Goal: Information Seeking & Learning: Check status

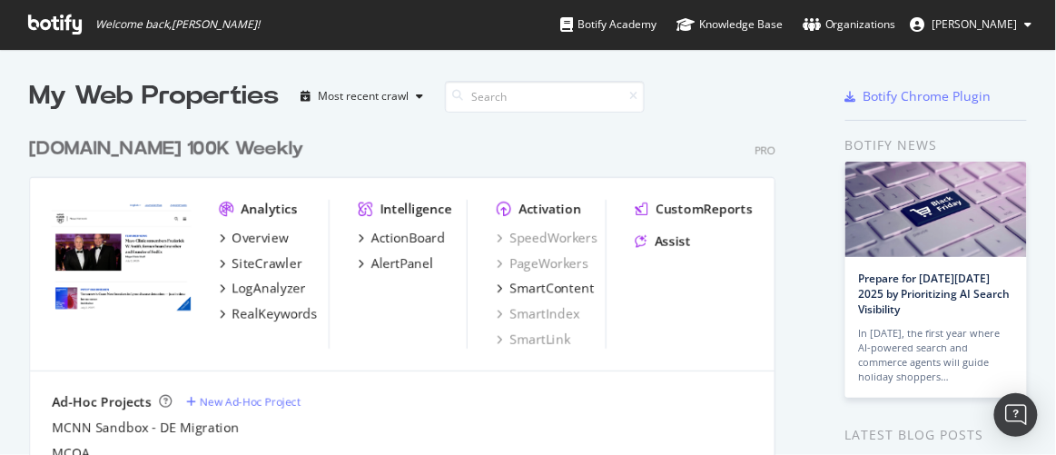
scroll to position [442, 1030]
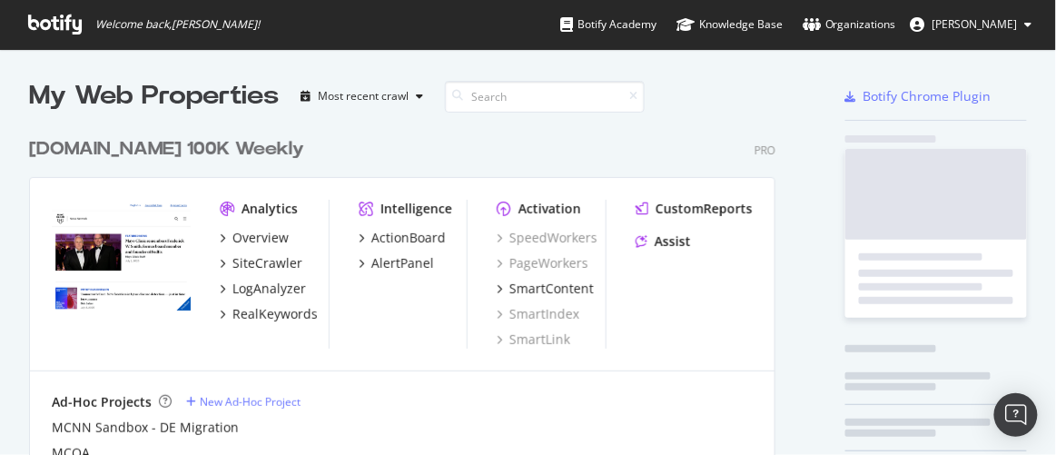
scroll to position [2580, 747]
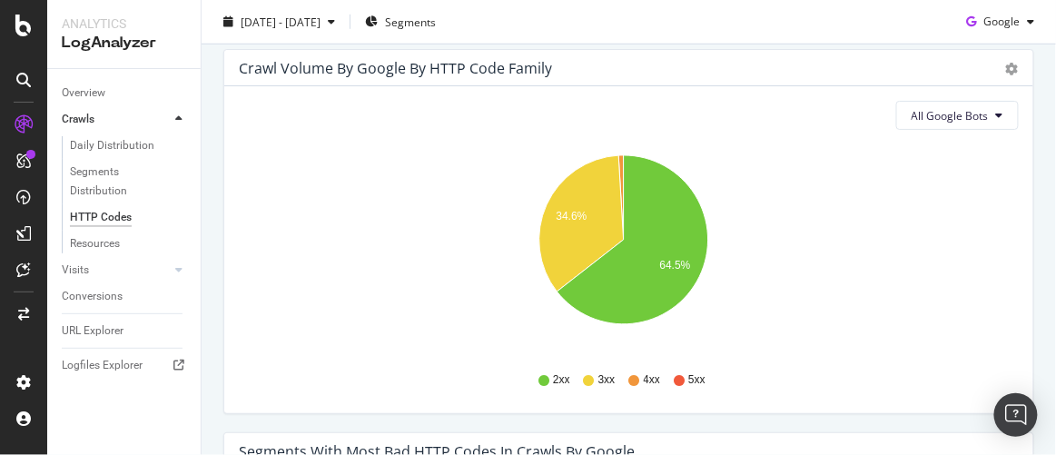
scroll to position [412, 0]
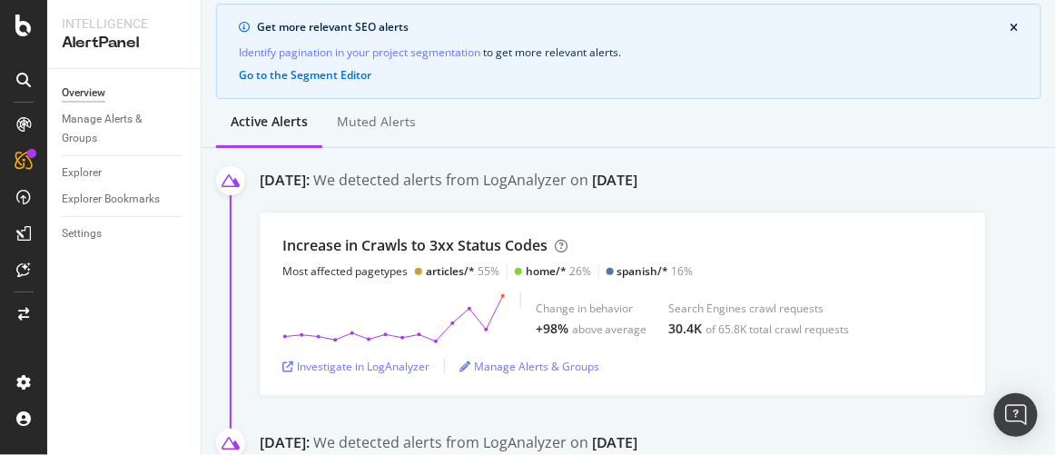
scroll to position [164, 0]
click at [188, 290] on div "Overview Manage Alerts & Groups Explorer Explorer Bookmarks Settings" at bounding box center [123, 262] width 153 height 386
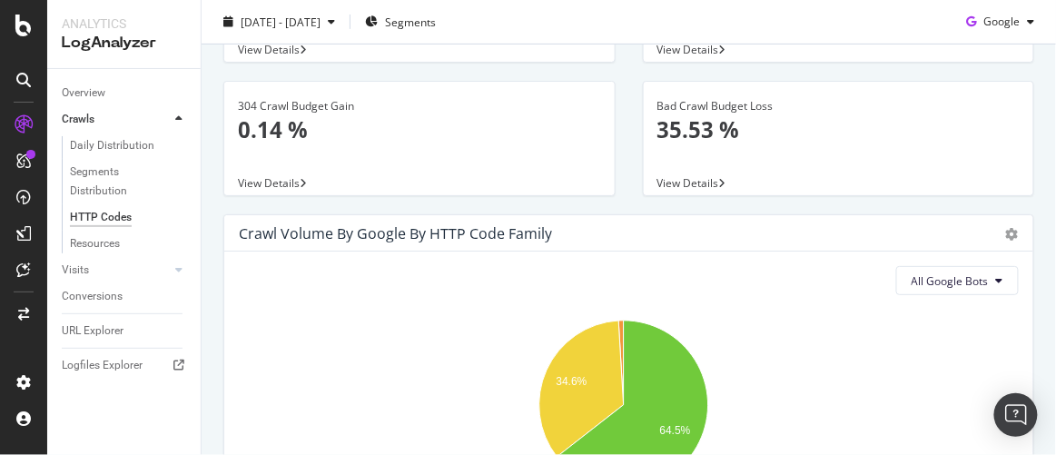
scroll to position [247, 0]
